Goal: Information Seeking & Learning: Learn about a topic

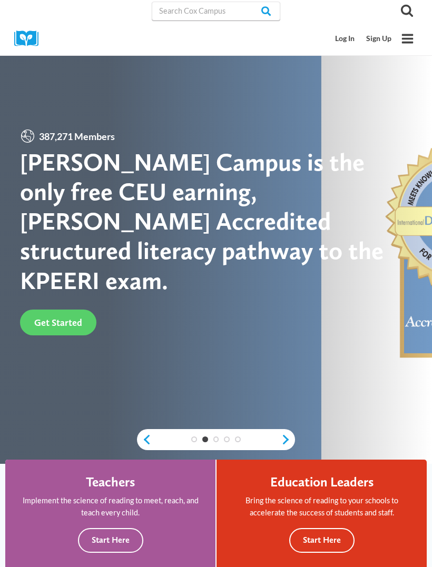
click at [344, 43] on link "Log In" at bounding box center [344, 38] width 31 height 19
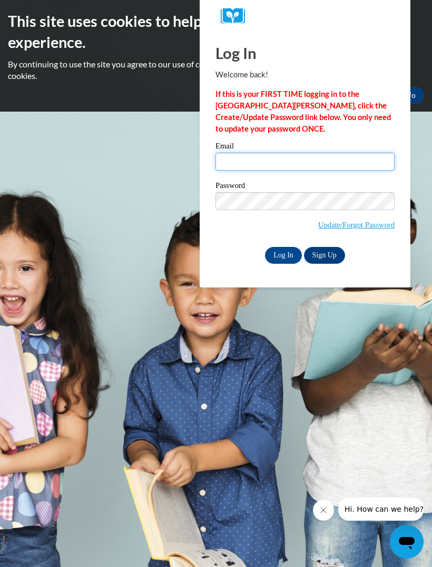
click at [369, 168] on input "Email" at bounding box center [304, 162] width 179 height 18
click at [295, 169] on input "Email" at bounding box center [304, 162] width 179 height 18
paste input "kbynum3@smartweb.augustatech.edu"
type input "kbynum3@smartweb.augustatech.edu"
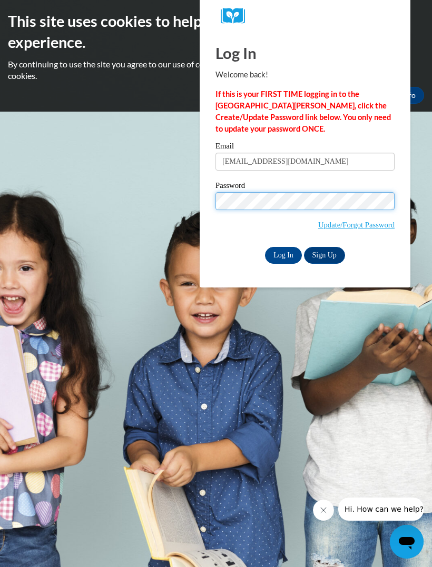
click at [281, 259] on input "Log In" at bounding box center [283, 255] width 37 height 17
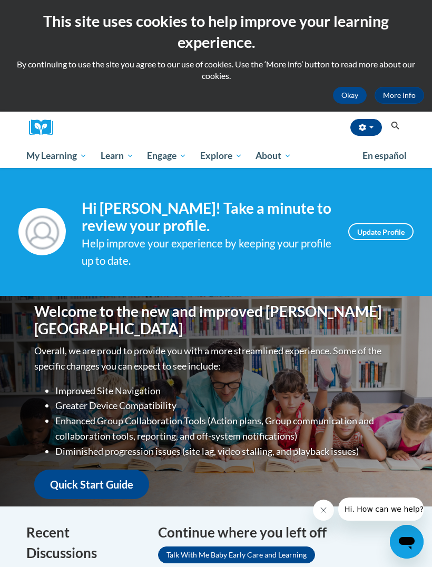
click at [0, 0] on span "My Course Progress" at bounding box center [0, 0] width 0 height 0
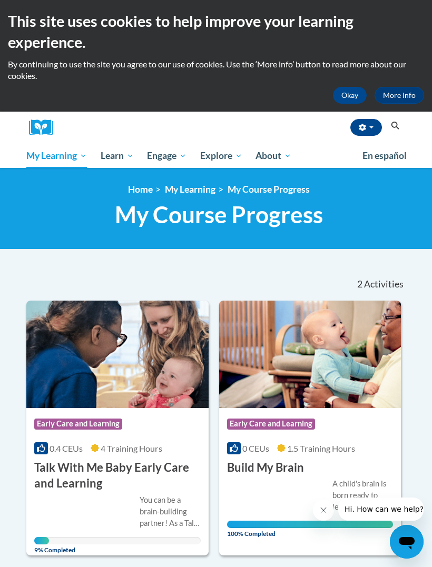
click at [154, 461] on h3 "Talk With Me Baby Early Care and Learning" at bounding box center [117, 475] width 166 height 33
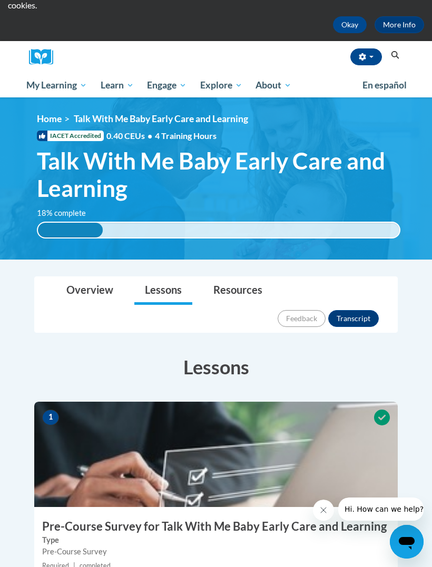
scroll to position [66, 0]
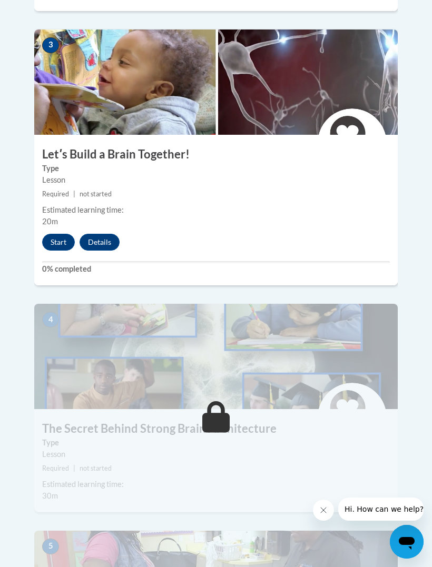
scroll to position [960, 0]
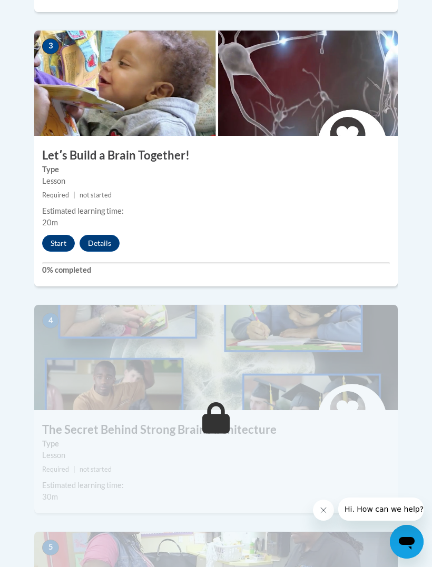
click at [53, 235] on button "Start" at bounding box center [58, 243] width 33 height 17
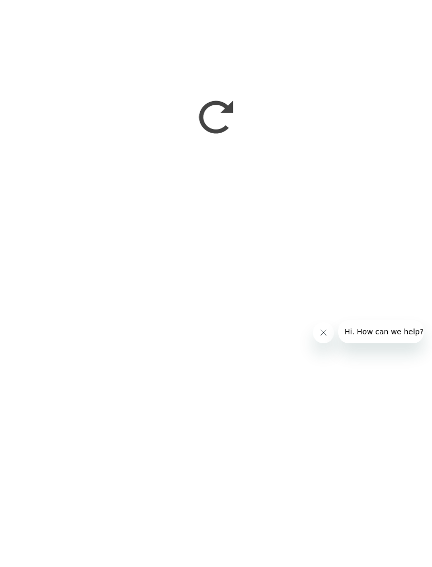
scroll to position [1198, 0]
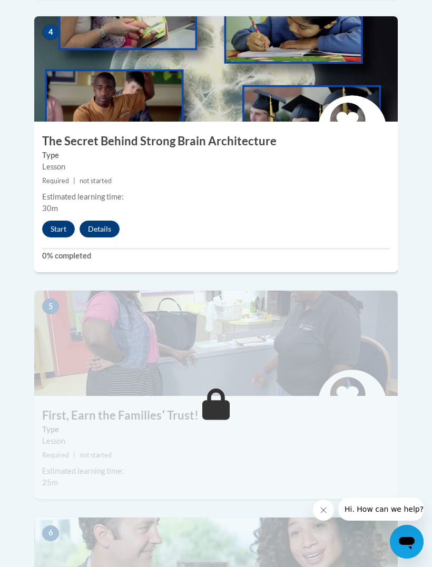
scroll to position [1248, 0]
